Goal: Task Accomplishment & Management: Use online tool/utility

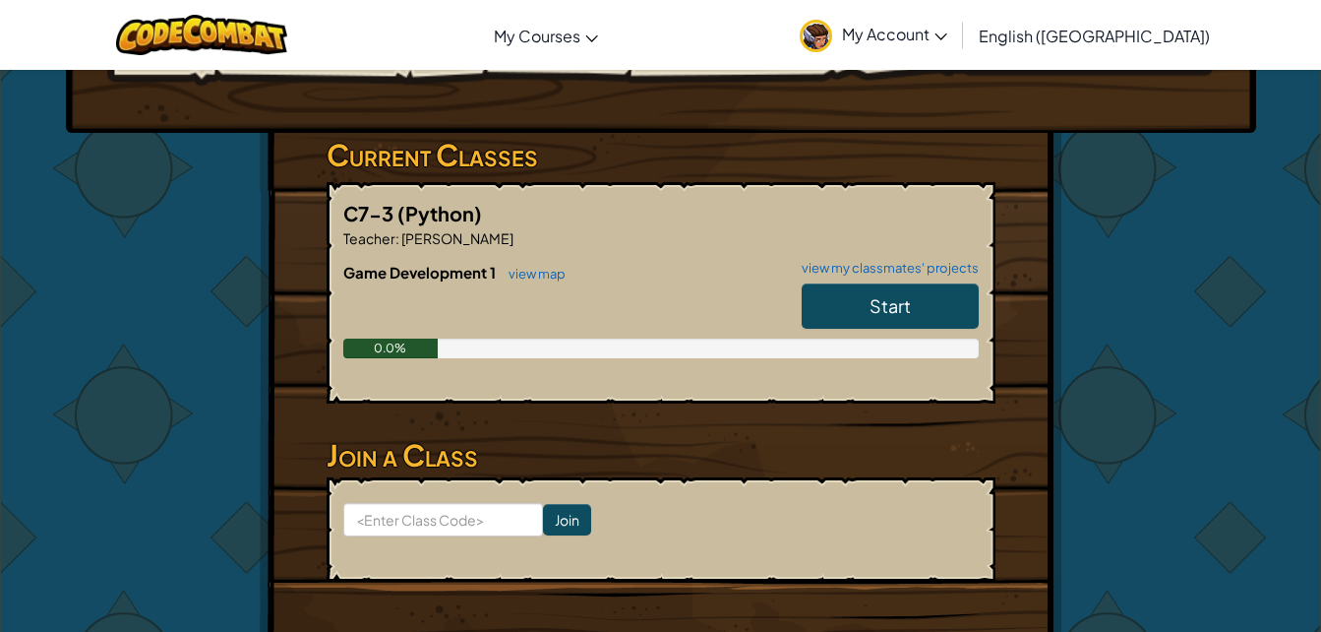
scroll to position [276, 0]
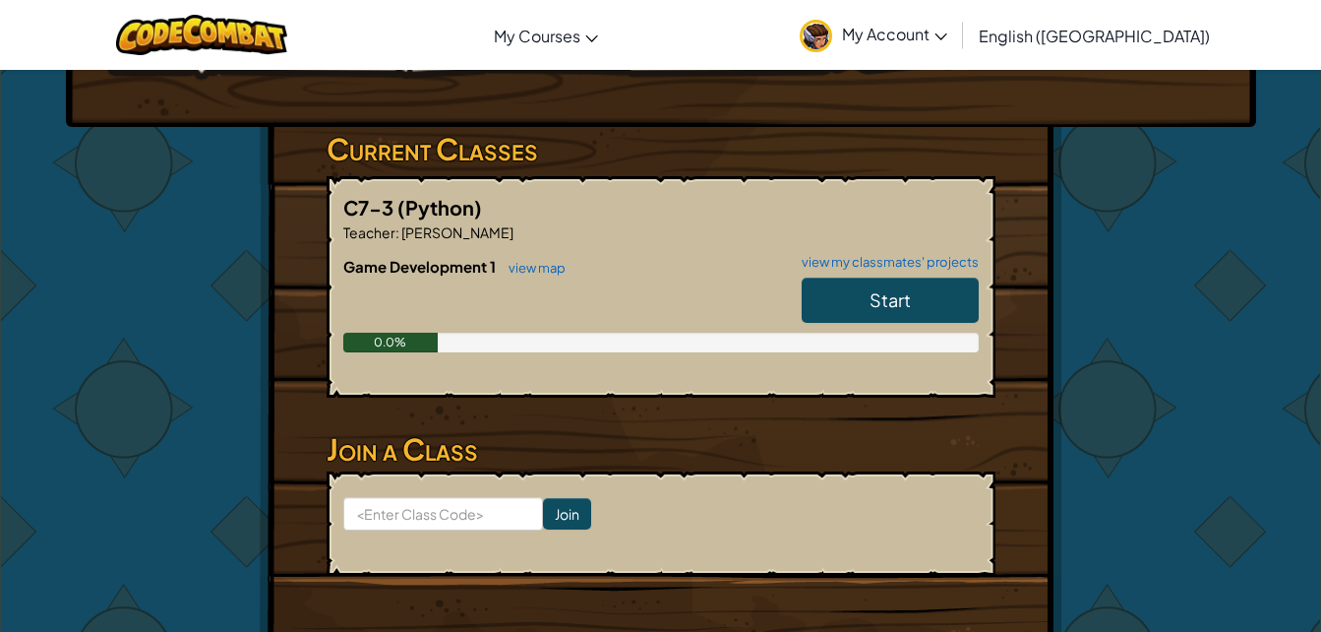
click at [830, 302] on link "Start" at bounding box center [890, 299] width 177 height 45
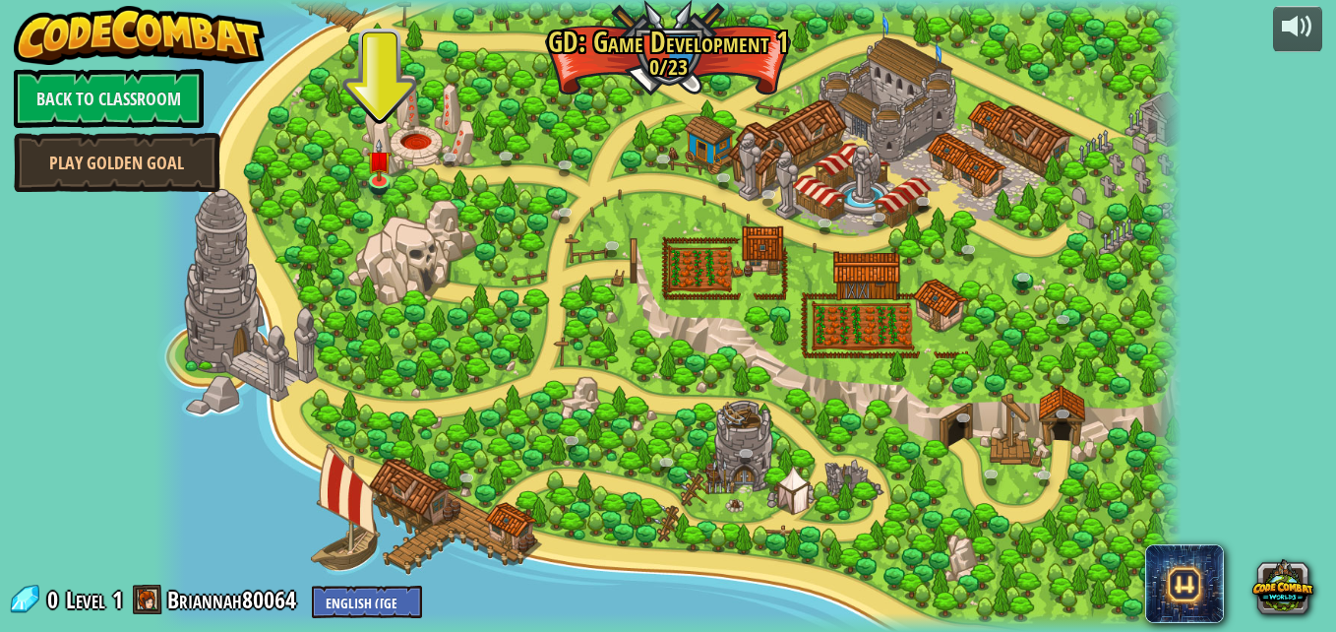
click at [362, 148] on div at bounding box center [668, 316] width 1028 height 632
click at [379, 167] on img at bounding box center [379, 149] width 25 height 57
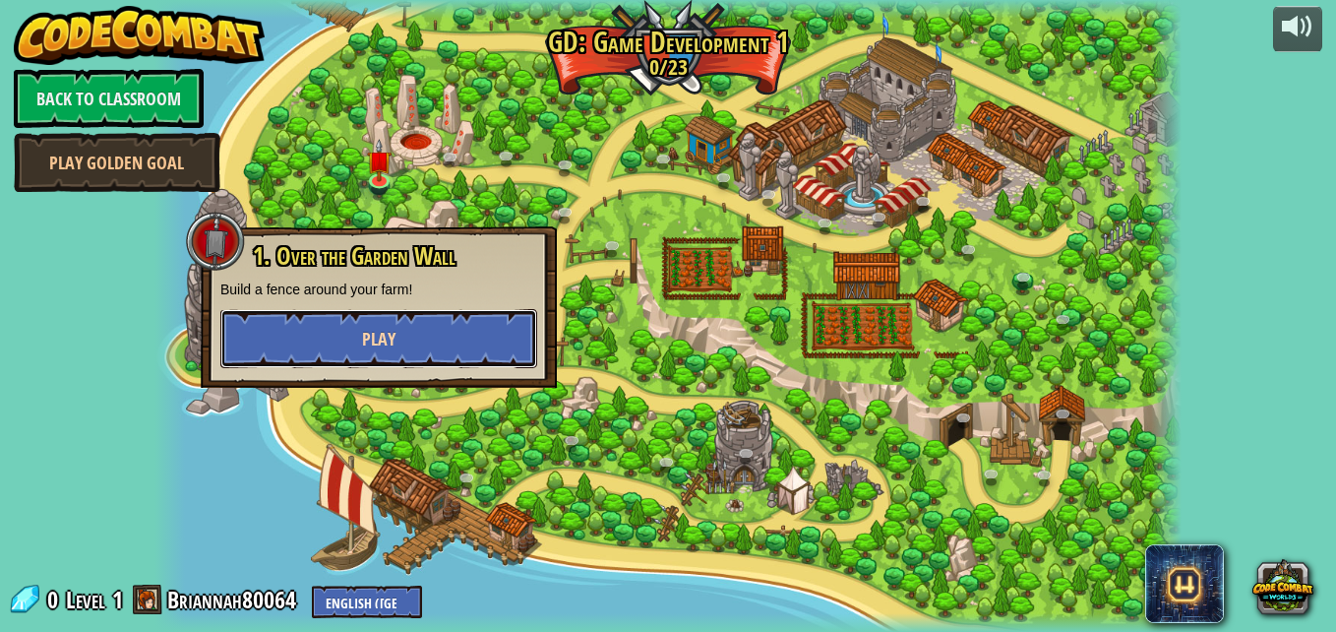
click at [460, 334] on button "Play" at bounding box center [378, 338] width 317 height 59
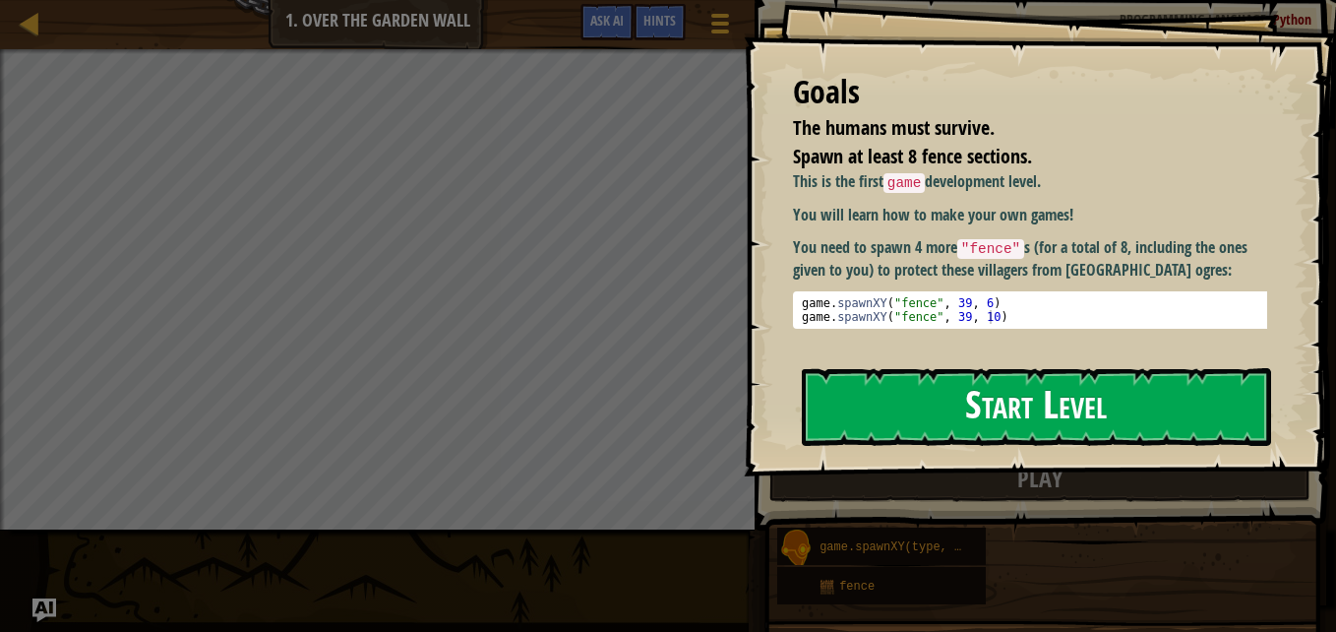
click at [1008, 429] on button "Start Level" at bounding box center [1036, 407] width 469 height 78
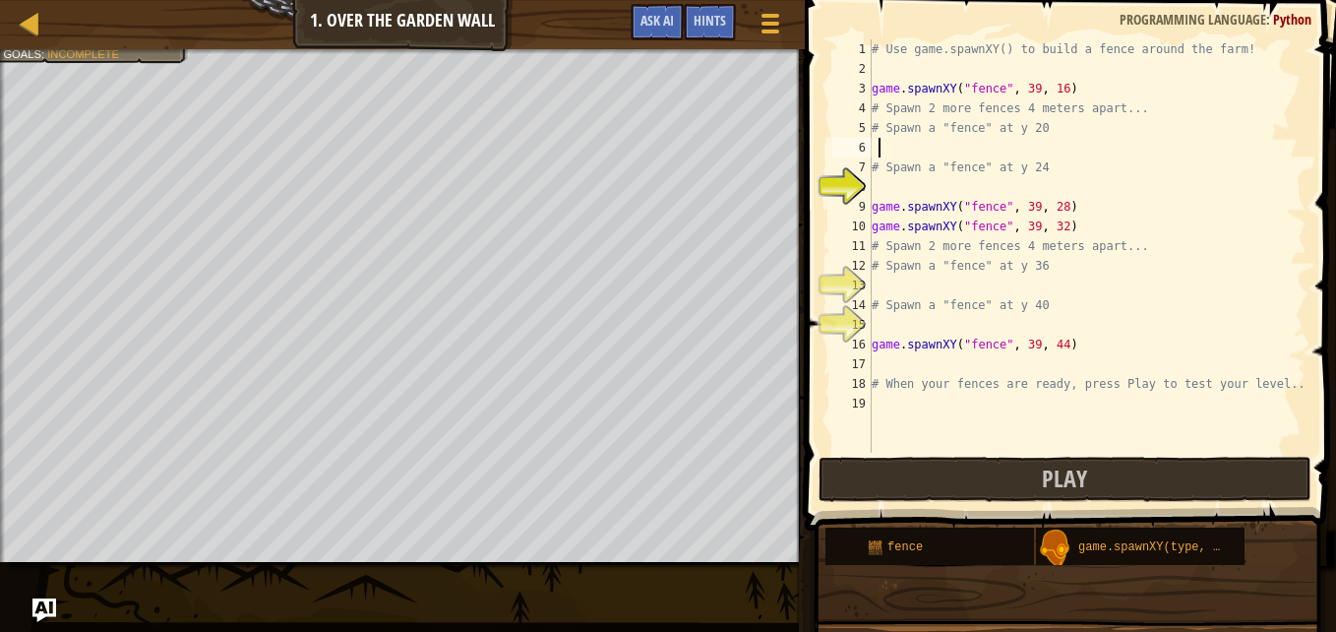
type textarea "# Spawn a "fence" at y 20"
type textarea "# Spawn a "fence" at y 24"
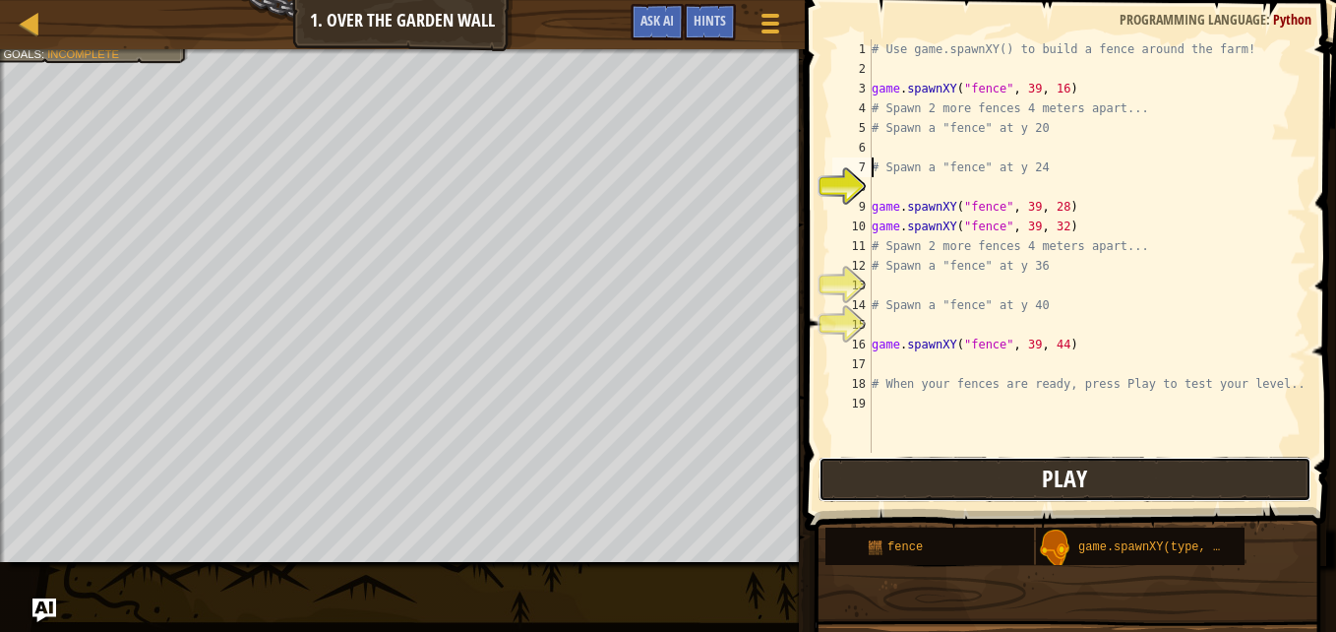
click at [849, 474] on button "Play" at bounding box center [1065, 479] width 493 height 45
click at [930, 480] on button "Play" at bounding box center [1065, 479] width 493 height 45
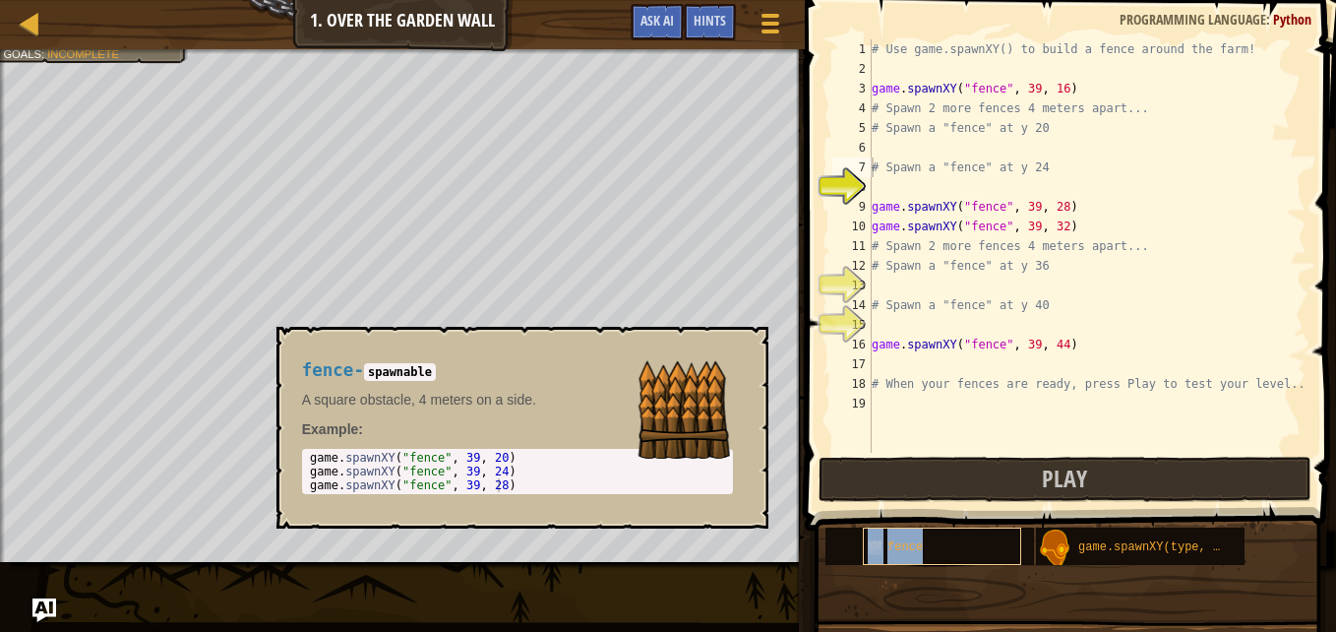
click at [910, 541] on span "fence" at bounding box center [904, 547] width 35 height 14
click at [633, 411] on div "fence - spawnable A square obstacle, 4 meters on a side. Example : 1 2 3 game .…" at bounding box center [517, 427] width 458 height 170
click at [405, 378] on code "spawnable" at bounding box center [400, 372] width 72 height 18
click at [30, 24] on div at bounding box center [30, 23] width 25 height 25
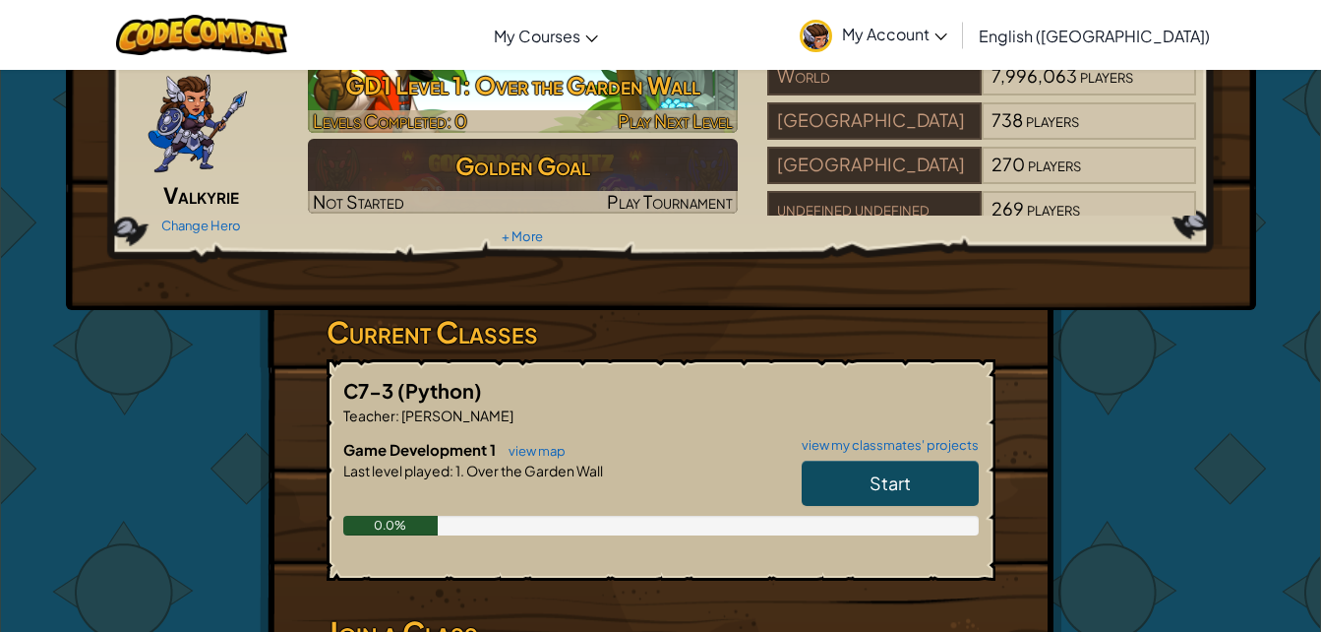
scroll to position [94, 0]
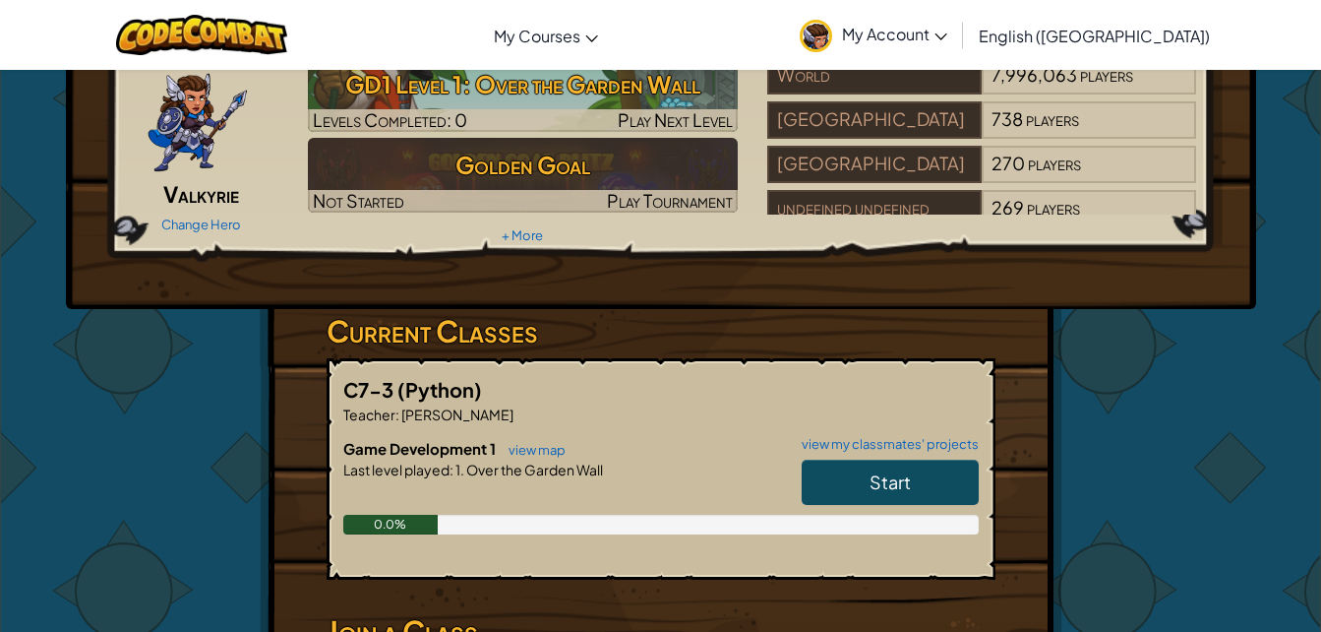
click at [454, 409] on span "[PERSON_NAME]" at bounding box center [456, 414] width 114 height 18
click at [929, 301] on div "Hero : Astraea Valkyrie Change Hero Player : [PERSON_NAME] b GD1 Level 1: Over …" at bounding box center [661, 142] width 1191 height 334
click at [919, 364] on div "C7-3 (Python) Teacher : [PERSON_NAME] Game Development 1 view map view my class…" at bounding box center [661, 468] width 669 height 221
